Goal: Task Accomplishment & Management: Complete application form

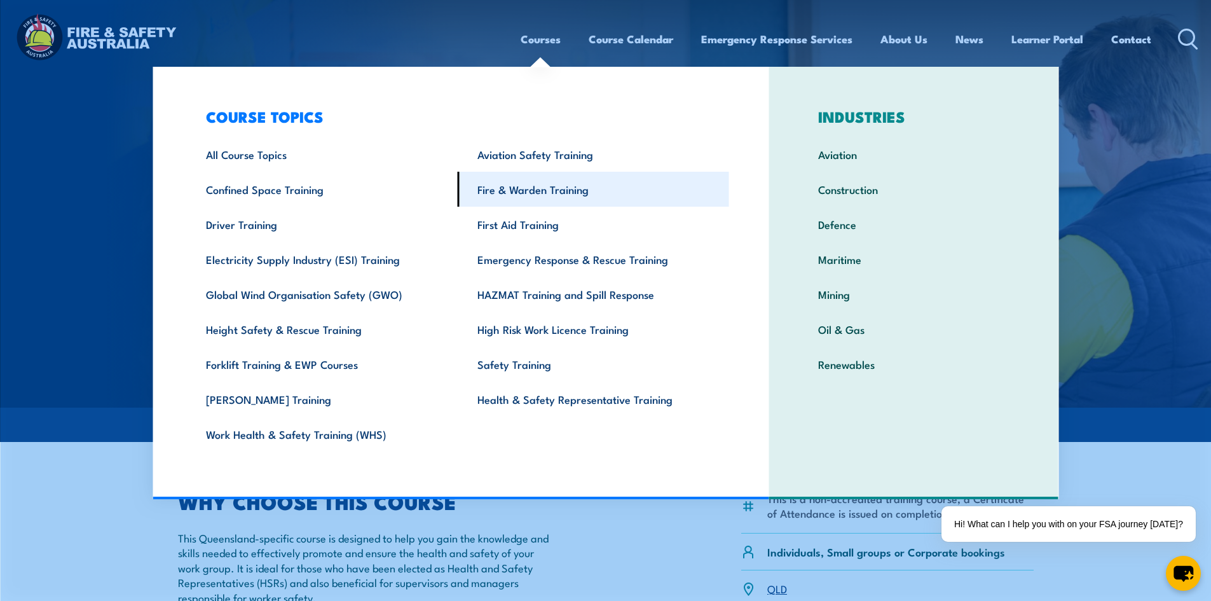
click at [534, 189] on link "Fire & Warden Training" at bounding box center [593, 189] width 271 height 35
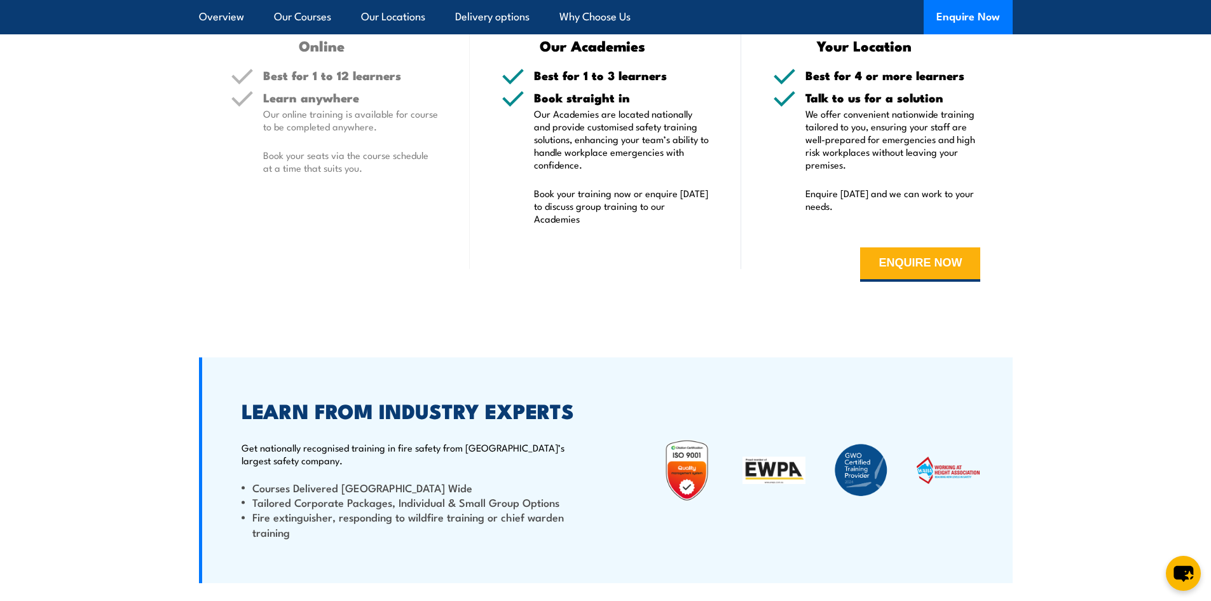
scroll to position [2289, 0]
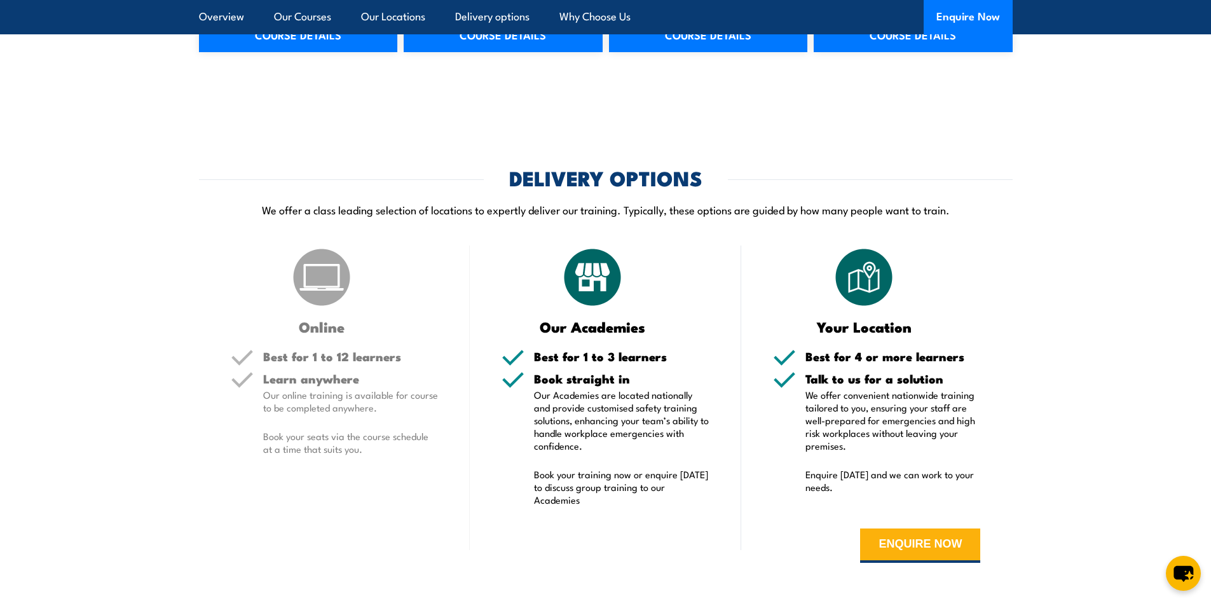
click at [839, 401] on p "We offer convenient nationwide training tailored to you, ensuring your staff ar…" at bounding box center [892, 420] width 175 height 64
click at [917, 542] on button "ENQUIRE NOW" at bounding box center [920, 545] width 120 height 34
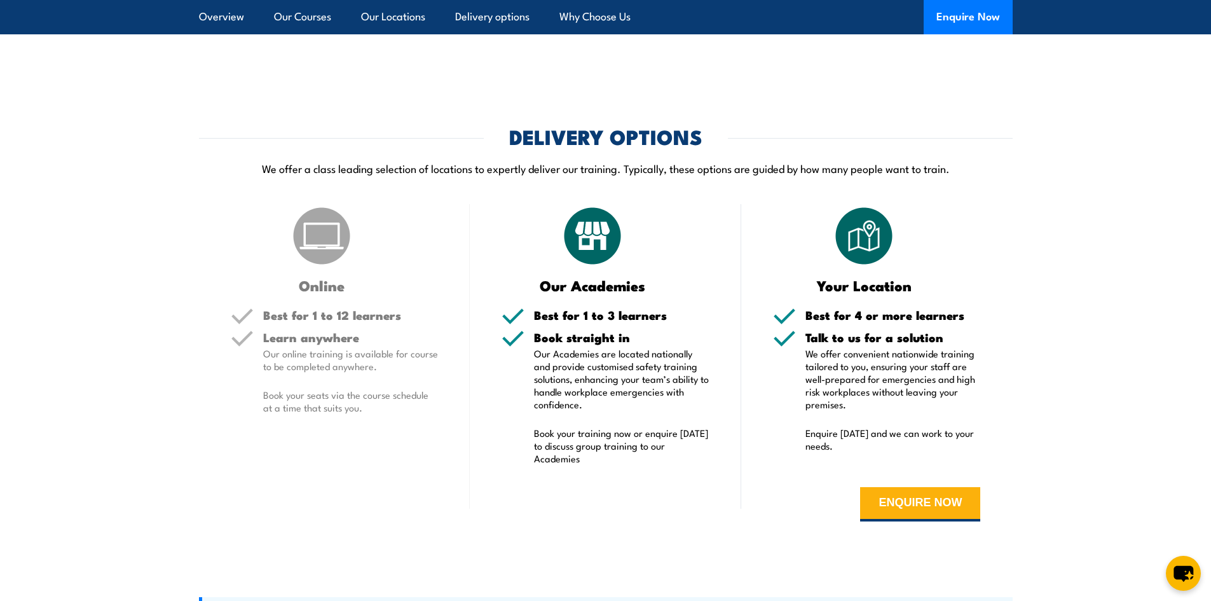
scroll to position [2352, 0]
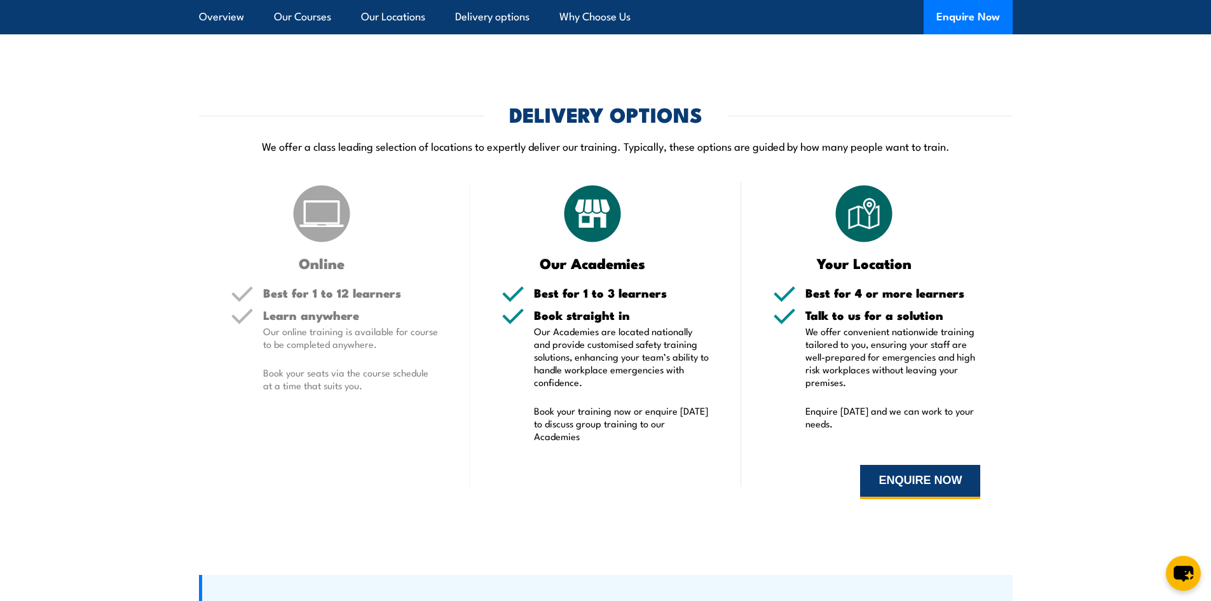
click at [914, 481] on button "ENQUIRE NOW" at bounding box center [920, 482] width 120 height 34
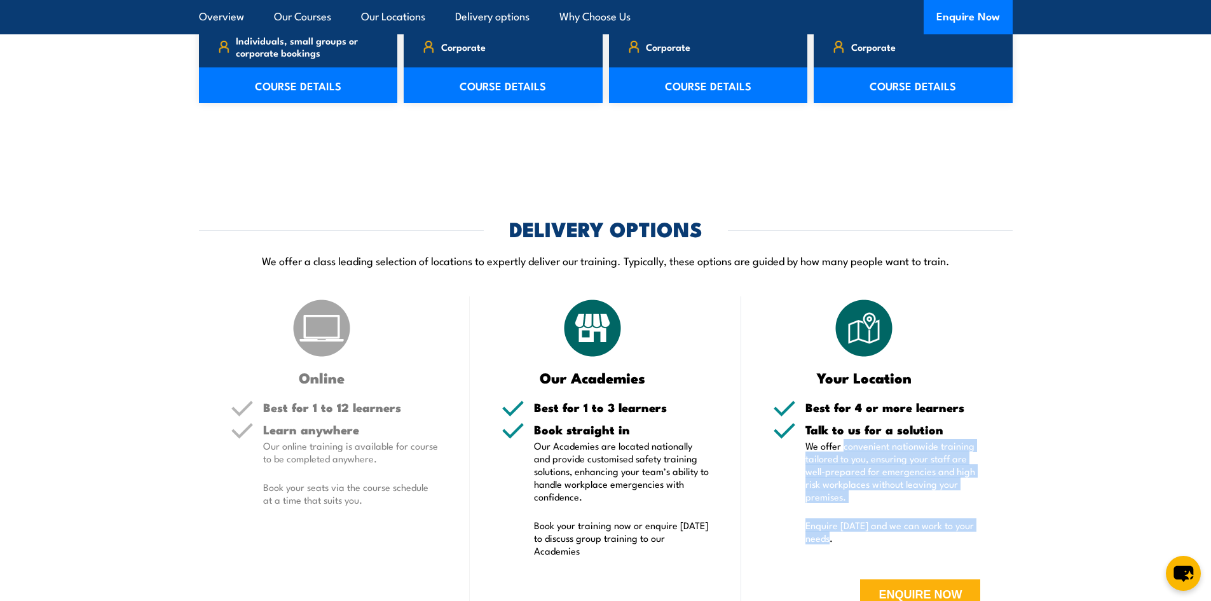
drag, startPoint x: 843, startPoint y: 333, endPoint x: 858, endPoint y: 422, distance: 90.3
click at [858, 423] on div "Talk to us for a solution We offer convenient nationwide training tailored to y…" at bounding box center [892, 491] width 175 height 137
click at [883, 579] on button "ENQUIRE NOW" at bounding box center [920, 596] width 120 height 34
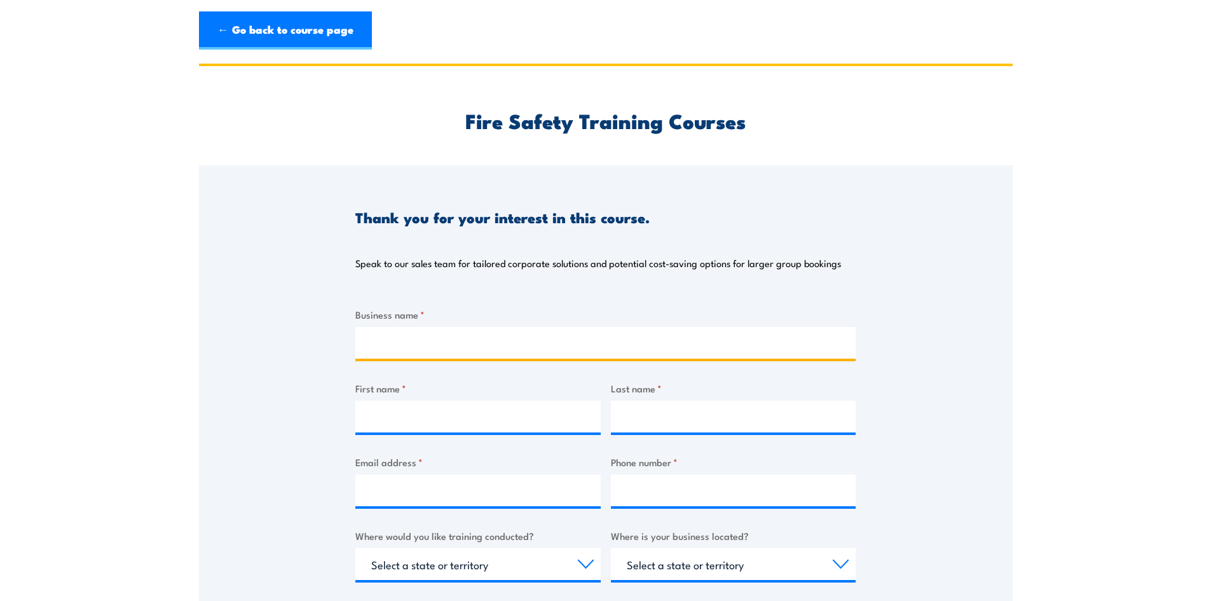
click at [428, 333] on input "Business name *" at bounding box center [605, 343] width 500 height 32
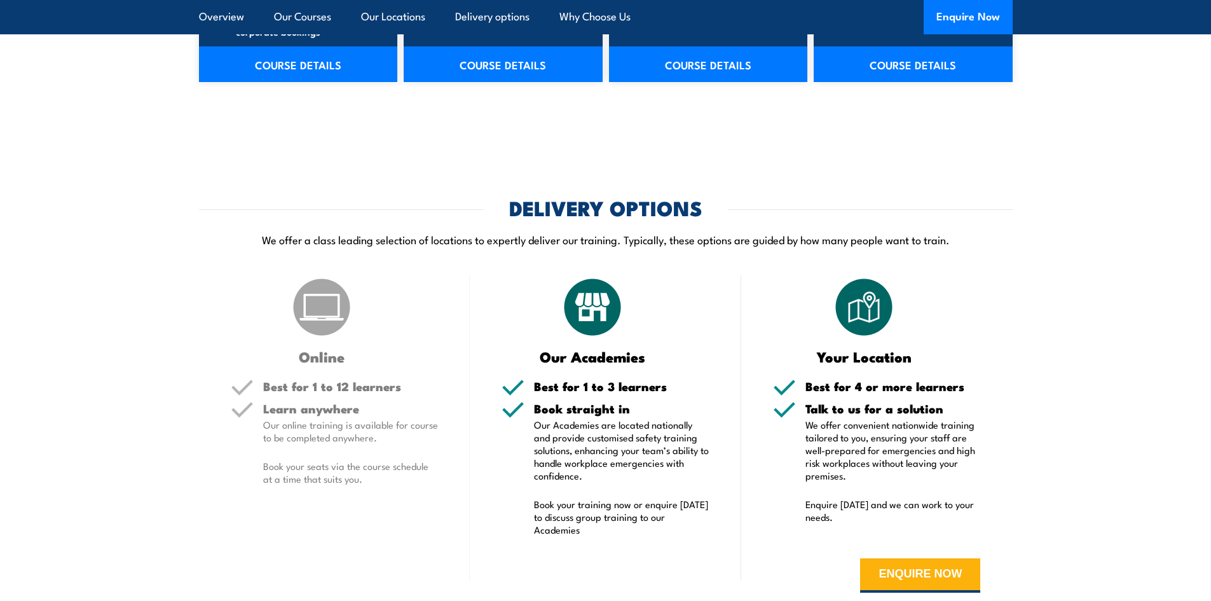
scroll to position [2238, 0]
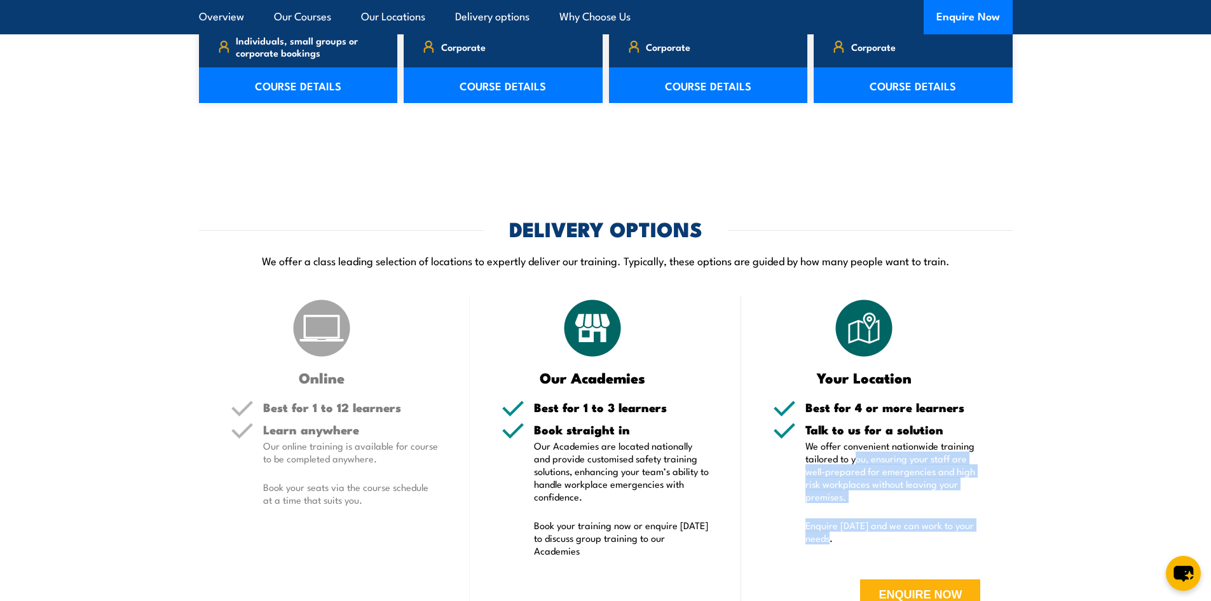
drag, startPoint x: 861, startPoint y: 344, endPoint x: 840, endPoint y: 425, distance: 84.0
click at [840, 425] on div "Talk to us for a solution We offer convenient nationwide training tailored to y…" at bounding box center [892, 491] width 175 height 137
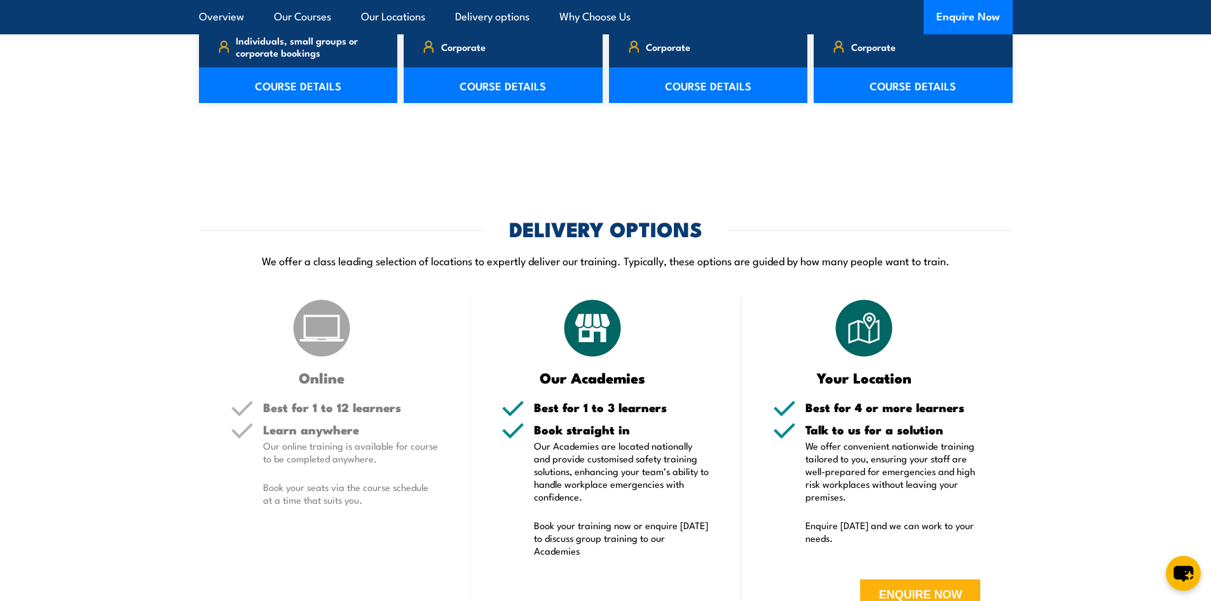
click at [889, 560] on form "ENQUIRE NOW" at bounding box center [877, 596] width 208 height 72
click at [894, 579] on button "ENQUIRE NOW" at bounding box center [920, 596] width 120 height 34
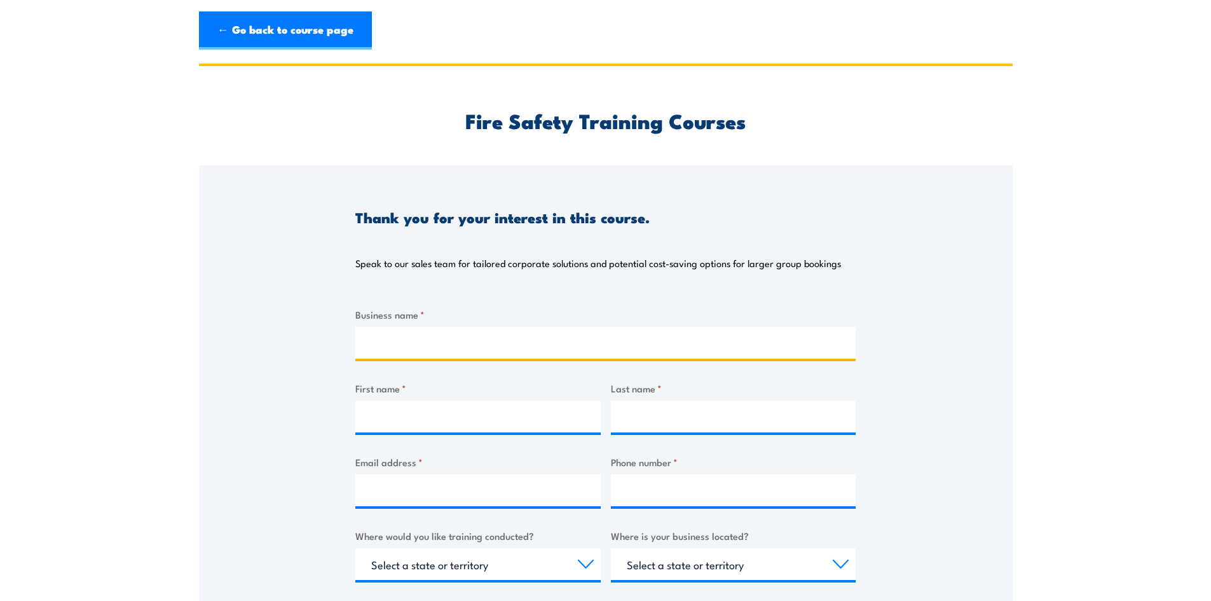
click at [491, 342] on input "Business name *" at bounding box center [605, 343] width 500 height 32
type input "r"
type input "Redland Bay Roof Trusses Pty Ltd"
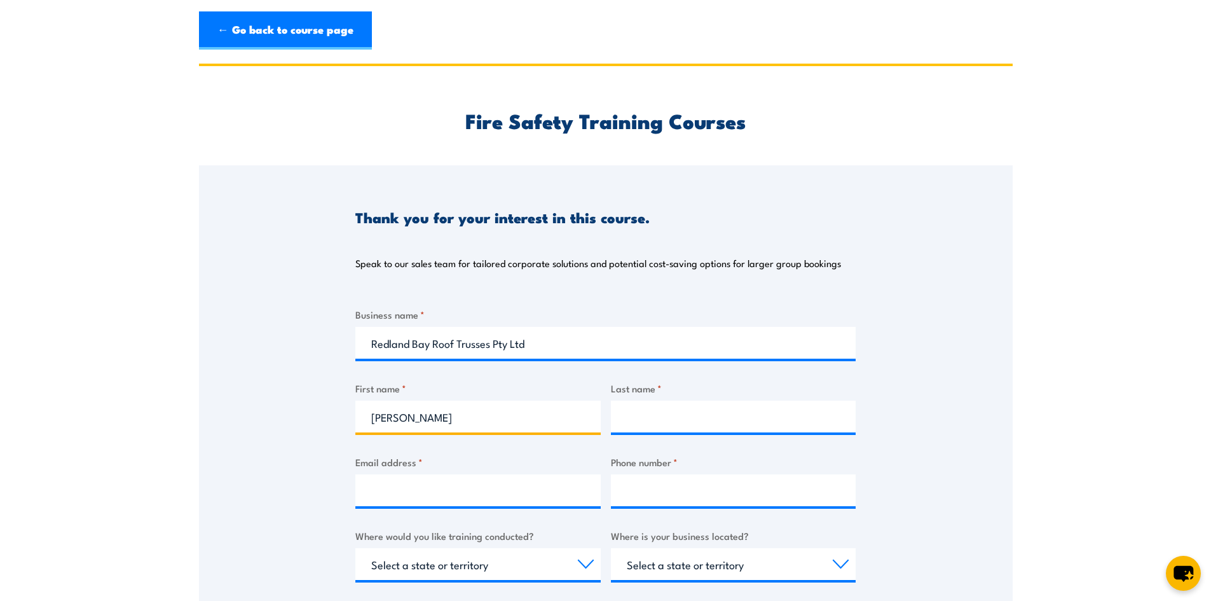
type input "[PERSON_NAME]"
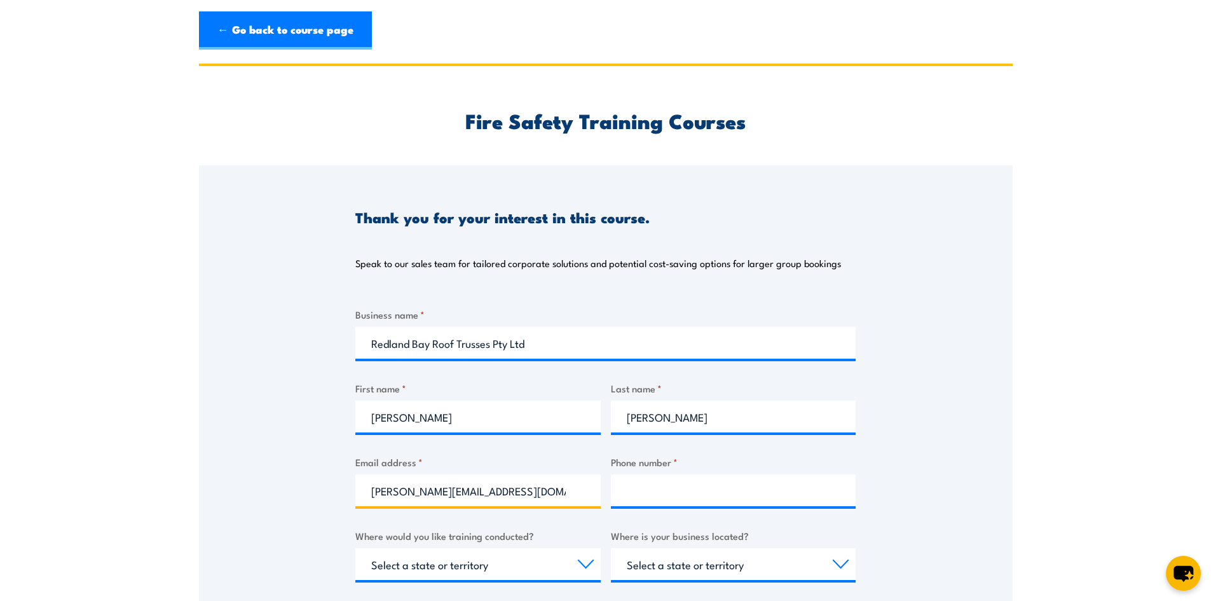
type input "[PERSON_NAME][EMAIL_ADDRESS][DOMAIN_NAME]"
click at [677, 495] on input "Phone number *" at bounding box center [733, 490] width 245 height 32
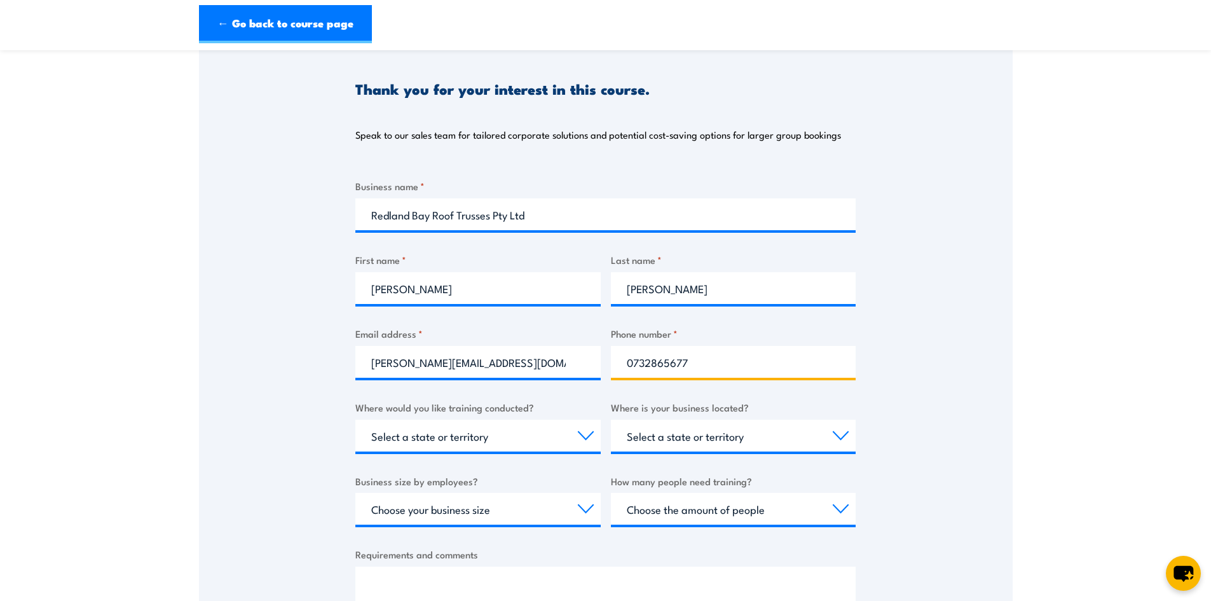
scroll to position [254, 0]
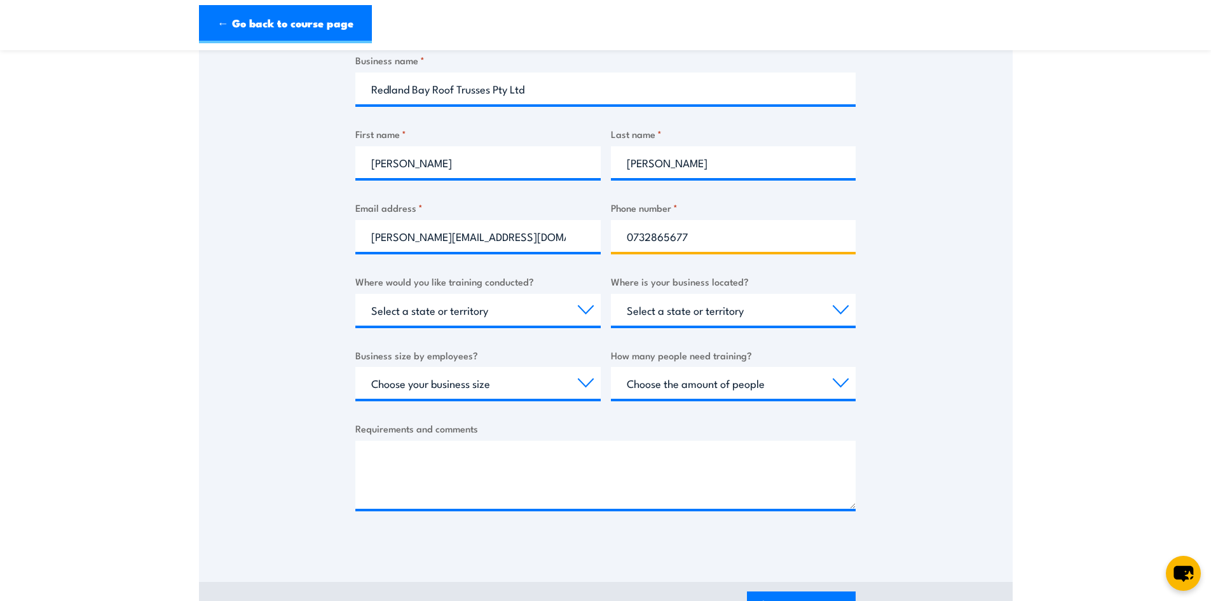
type input "0732865677"
click at [435, 317] on select "Select a state or territory Nationally - multiple locations [GEOGRAPHIC_DATA] […" at bounding box center [477, 310] width 245 height 32
select select "QLD"
click at [355, 294] on select "Select a state or territory Nationally - multiple locations [GEOGRAPHIC_DATA] […" at bounding box center [477, 310] width 245 height 32
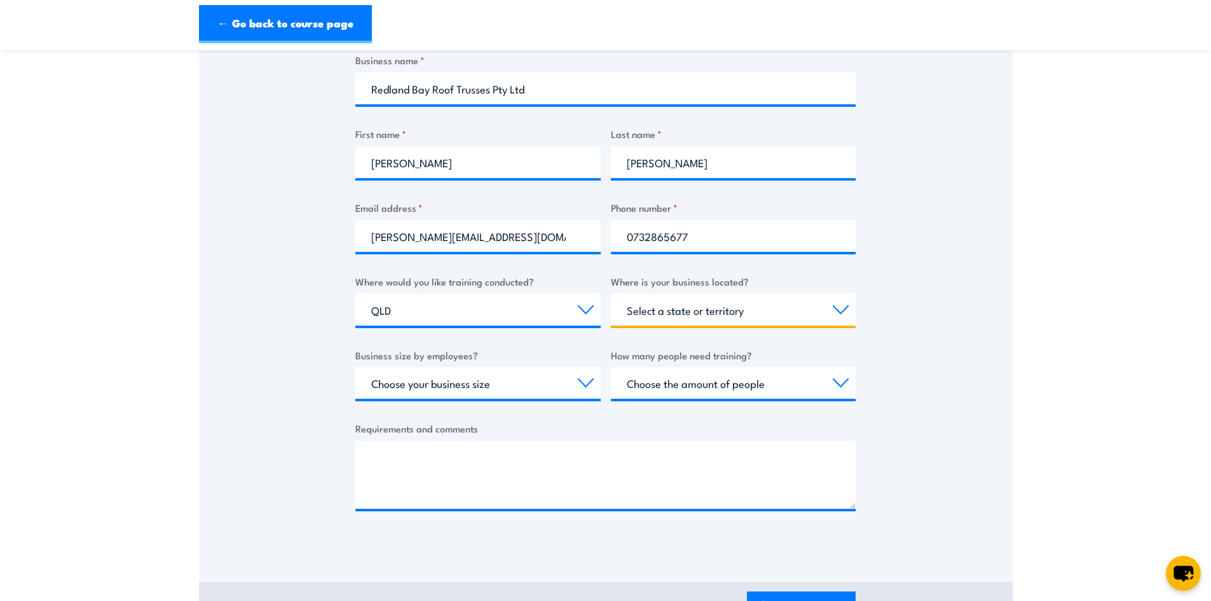
click at [673, 297] on select "Select a state or territory [GEOGRAPHIC_DATA] [GEOGRAPHIC_DATA] [GEOGRAPHIC_DAT…" at bounding box center [733, 310] width 245 height 32
select select "QLD"
click at [611, 294] on select "Select a state or territory [GEOGRAPHIC_DATA] [GEOGRAPHIC_DATA] [GEOGRAPHIC_DAT…" at bounding box center [733, 310] width 245 height 32
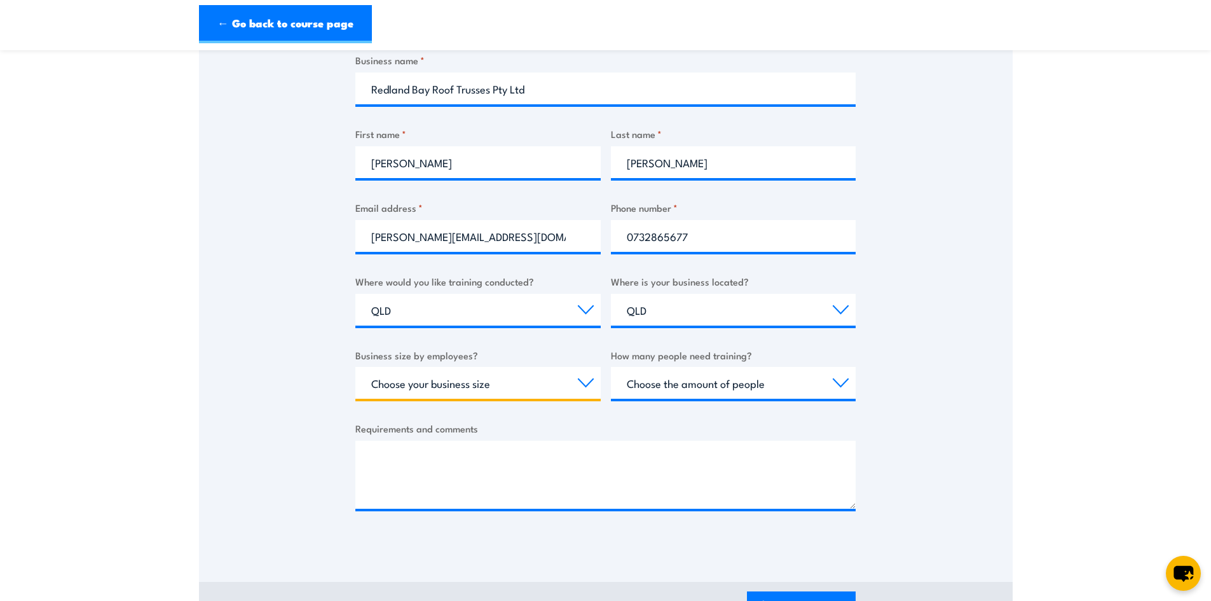
click at [518, 380] on select "Choose your business size 1 to 19 20 to 199 200+" at bounding box center [477, 383] width 245 height 32
select select "20 to 199"
click at [355, 367] on select "Choose your business size 1 to 19 20 to 199 200+" at bounding box center [477, 383] width 245 height 32
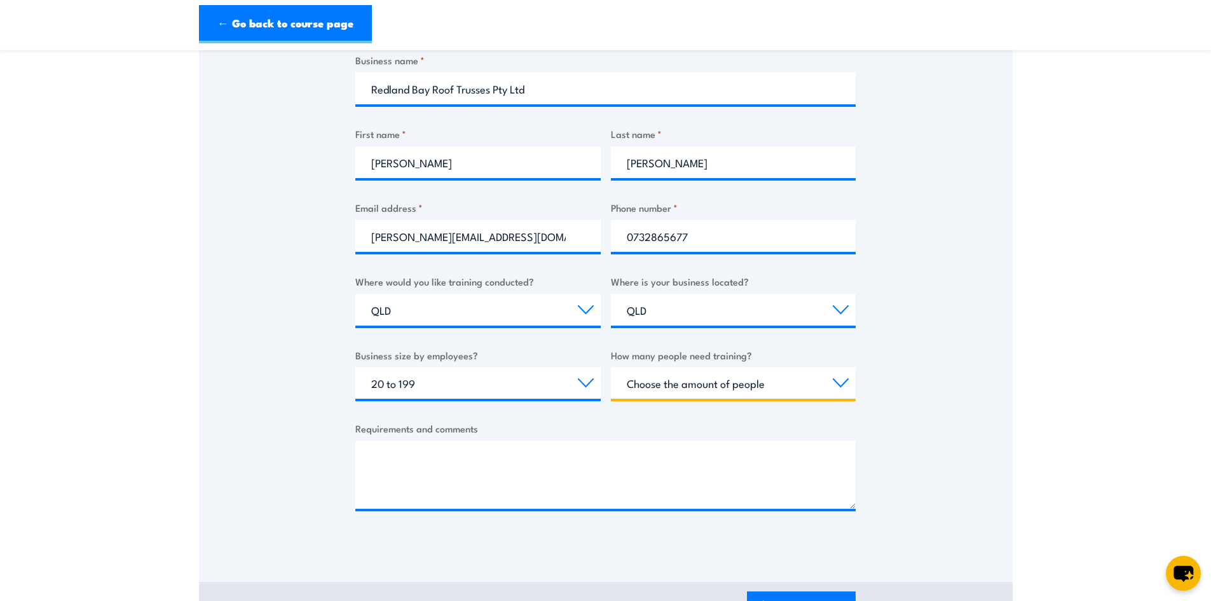
click at [727, 376] on select "Choose the amount of people 1 to 4 5 to 19 20+" at bounding box center [733, 383] width 245 height 32
select select "5 to 19"
click at [611, 367] on select "Choose the amount of people 1 to 4 5 to 19 20+" at bounding box center [733, 383] width 245 height 32
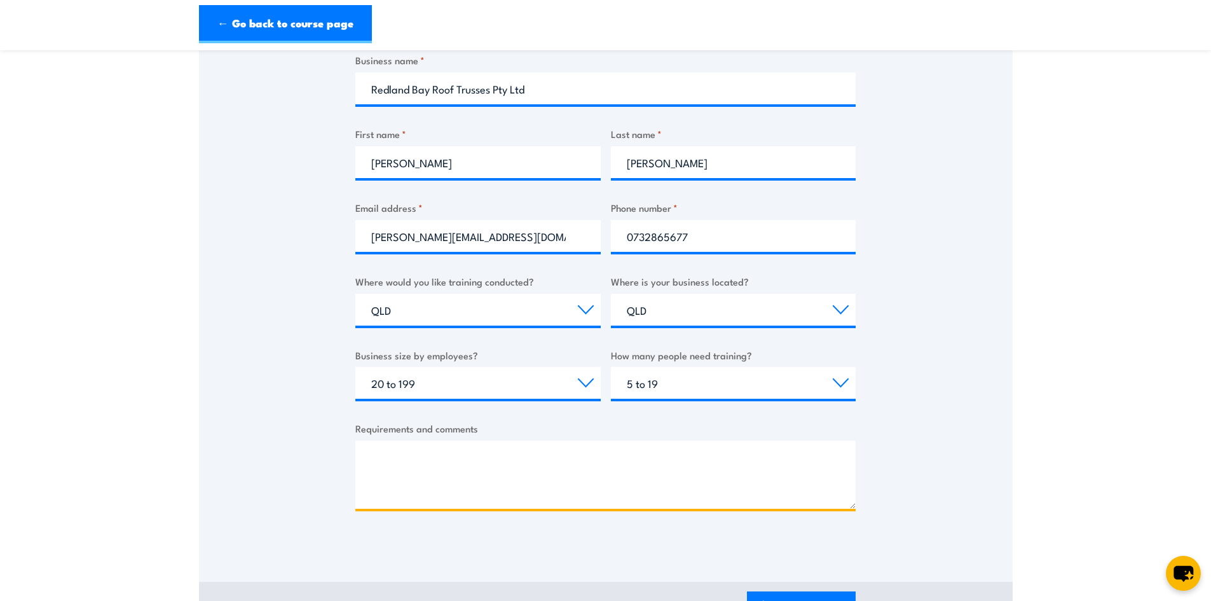
click at [551, 470] on textarea "Requirements and comments" at bounding box center [605, 475] width 500 height 68
click at [418, 488] on textarea "Hi, Just to wanted to find out more about Onsite training, we would have people…" at bounding box center [605, 475] width 500 height 68
click at [427, 486] on textarea "Hi, Just to wanted to find out more about Onsite training, we would have people…" at bounding box center [605, 475] width 500 height 68
click at [502, 492] on textarea "Hi, Just to wanted to find out more about Onsite training, we would have people…" at bounding box center [605, 475] width 500 height 68
click at [454, 488] on textarea "Hi, Just to wanted to find out more about Onsite training, we would have people…" at bounding box center [605, 475] width 500 height 68
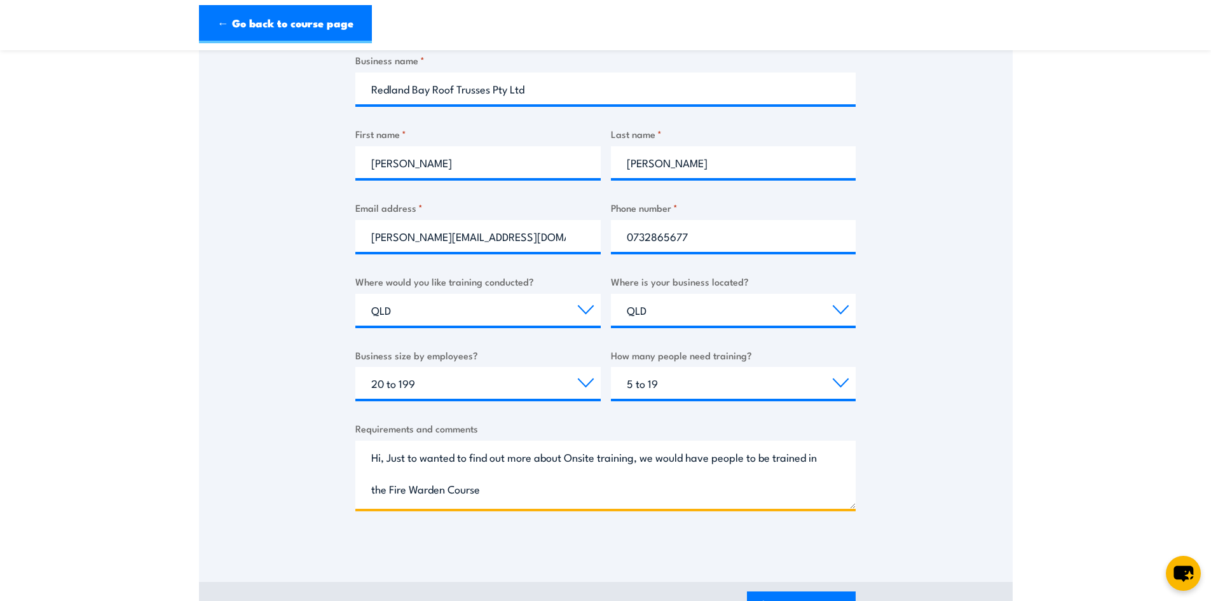
click at [459, 490] on textarea "Hi, Just to wanted to find out more about Onsite training, we would have people…" at bounding box center [605, 475] width 500 height 68
click at [539, 491] on textarea "Hi, Just to wanted to find out more about Onsite training, we would have people…" at bounding box center [605, 475] width 500 height 68
type textarea "Hi, Just to wanted to find out more about Onsite training, we would have people…"
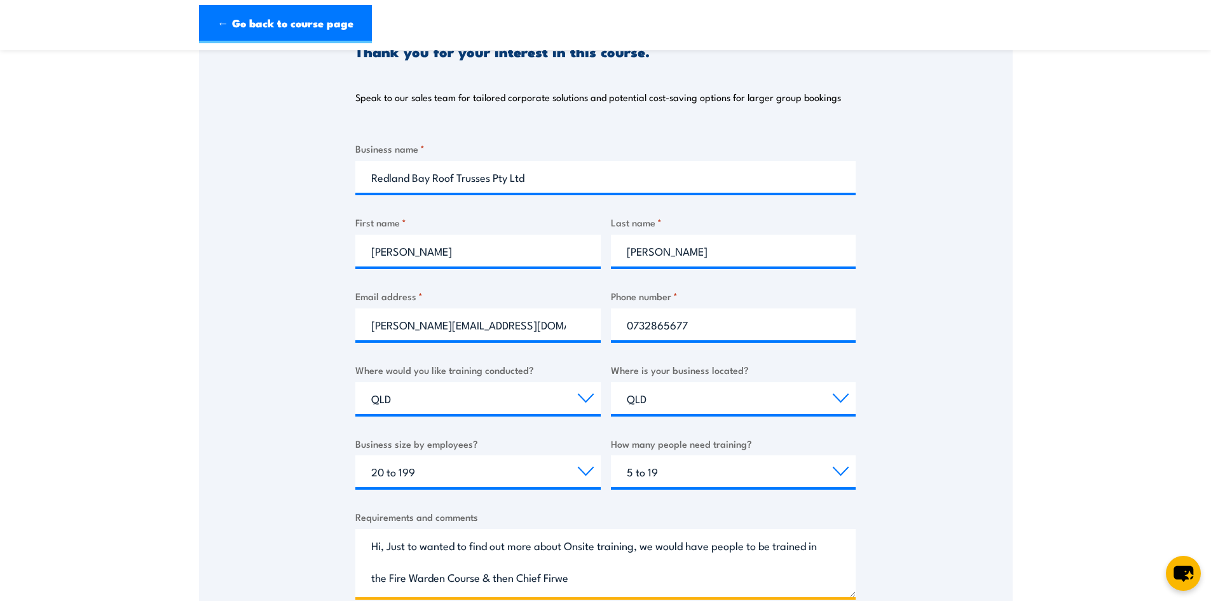
scroll to position [0, 0]
